Goal: Information Seeking & Learning: Learn about a topic

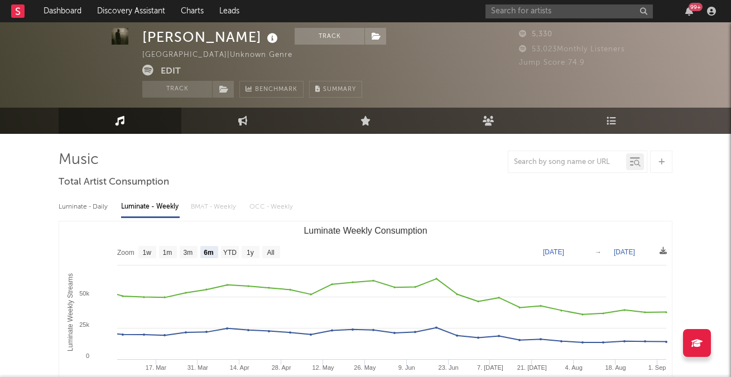
select select "6m"
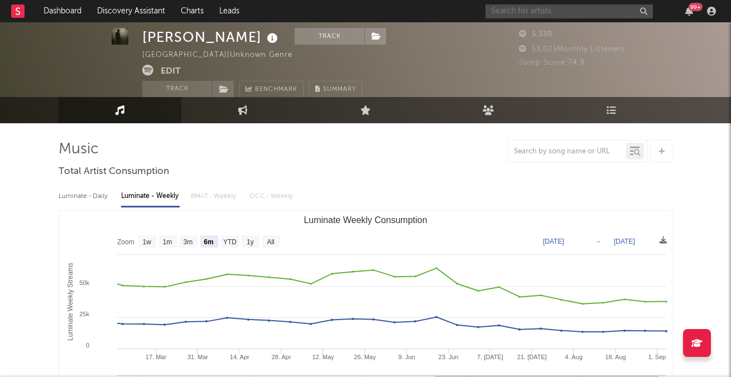
click at [506, 17] on input "text" at bounding box center [568, 11] width 167 height 14
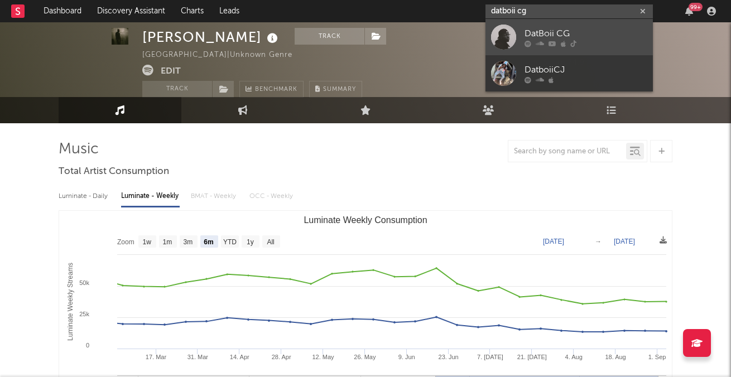
type input "datboii cg"
click at [525, 33] on div "DatBoii CG" at bounding box center [586, 33] width 123 height 13
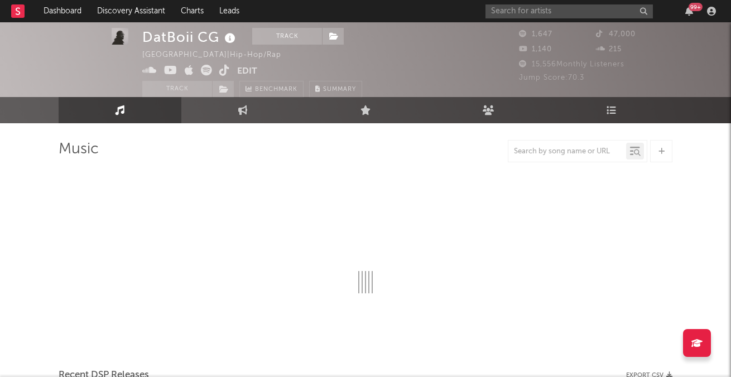
select select "6m"
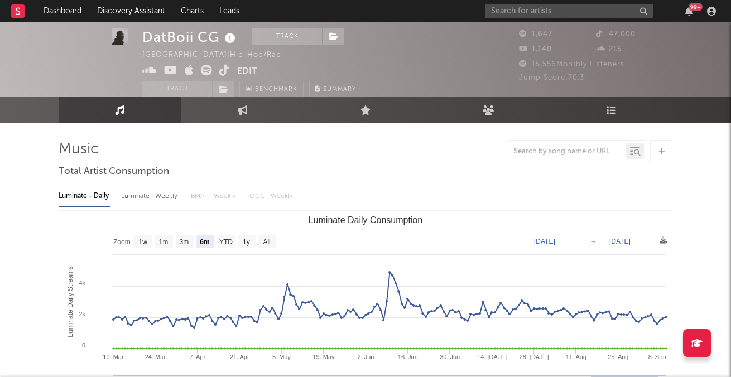
click at [146, 198] on div "Luminate - Weekly" at bounding box center [150, 196] width 59 height 19
select select "6m"
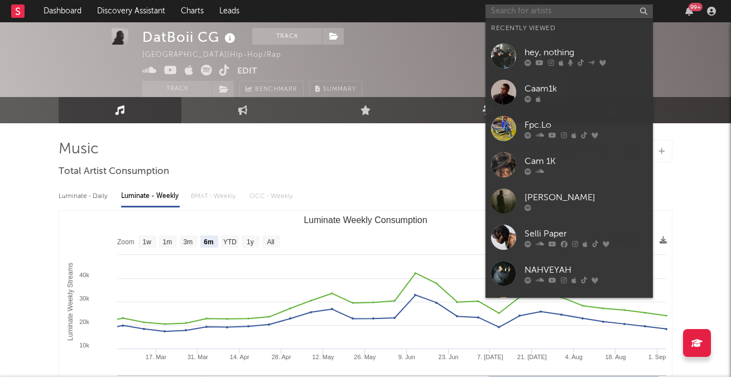
click at [517, 10] on input "text" at bounding box center [568, 11] width 167 height 14
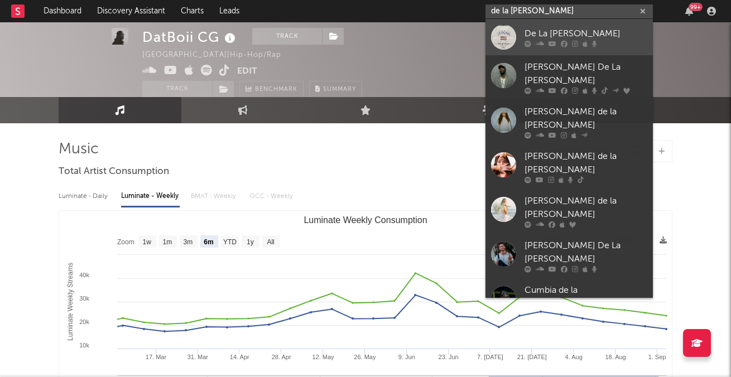
type input "de la [PERSON_NAME]"
click at [547, 39] on div "De La [PERSON_NAME]" at bounding box center [586, 33] width 123 height 13
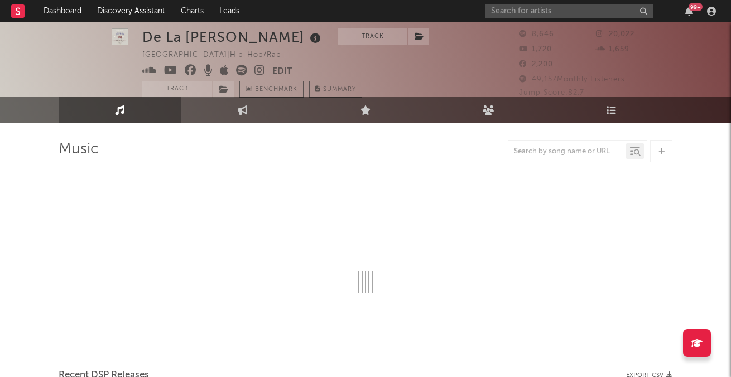
select select "6m"
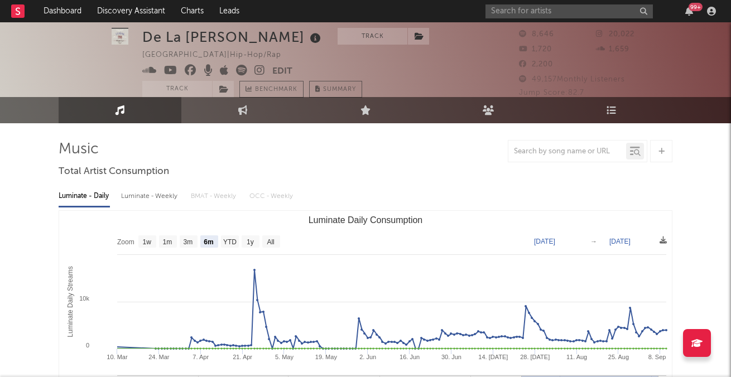
click at [145, 202] on div "Luminate - Weekly" at bounding box center [150, 196] width 59 height 19
select select "6m"
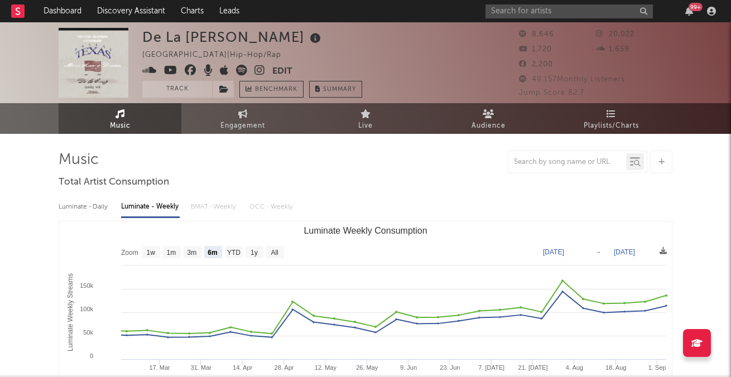
click at [253, 70] on span at bounding box center [207, 72] width 130 height 14
click at [257, 70] on icon at bounding box center [259, 70] width 11 height 11
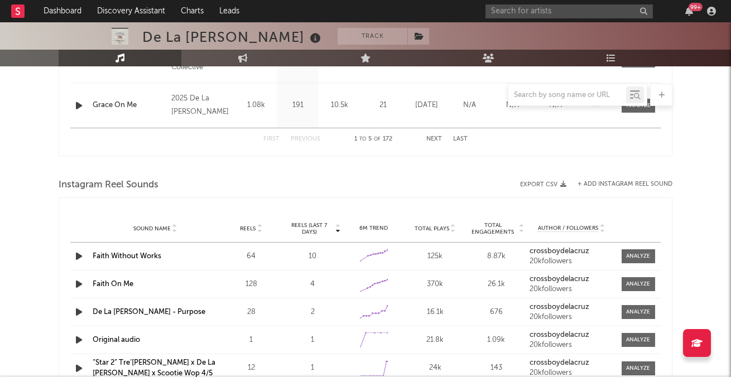
scroll to position [655, 0]
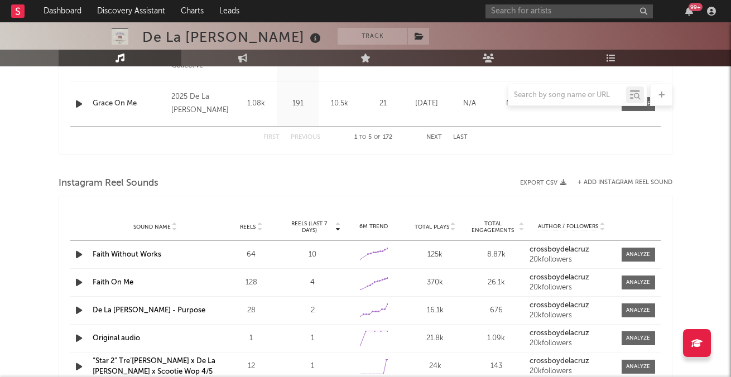
click at [143, 254] on link "Faith Without Works" at bounding box center [127, 254] width 69 height 7
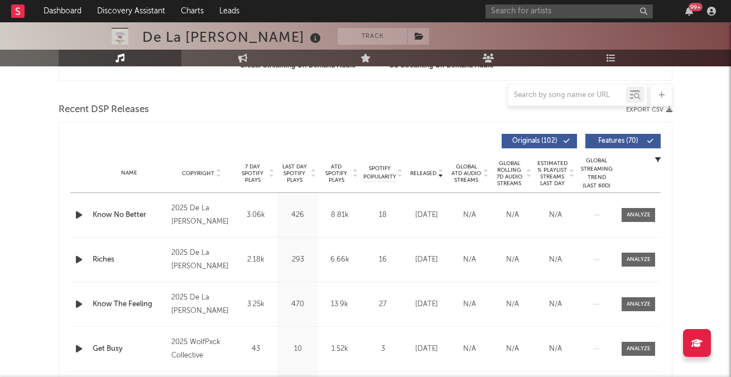
scroll to position [337, 0]
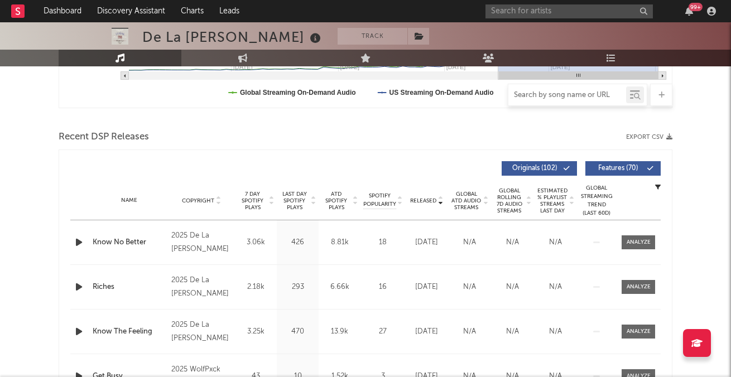
click at [572, 91] on input "text" at bounding box center [567, 95] width 118 height 9
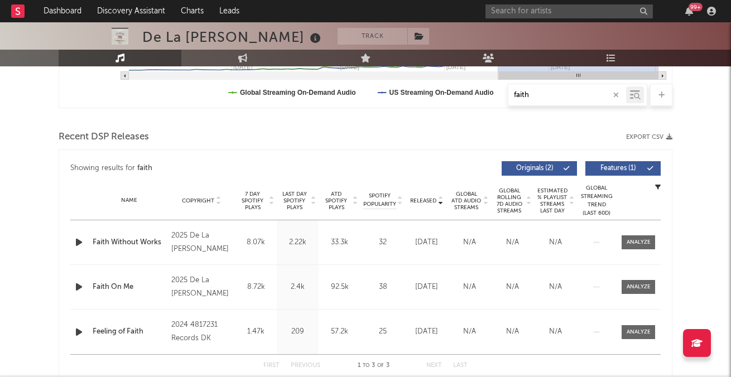
type input "faith"
